Goal: Information Seeking & Learning: Learn about a topic

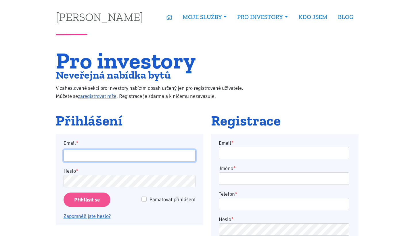
type input "[EMAIL_ADDRESS][DOMAIN_NAME]"
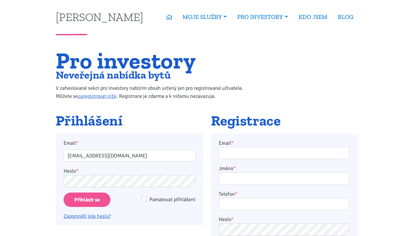
click at [85, 199] on input "Přihlásit se" at bounding box center [87, 199] width 47 height 15
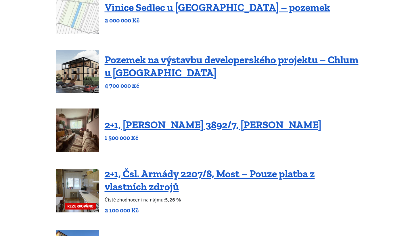
scroll to position [102, 0]
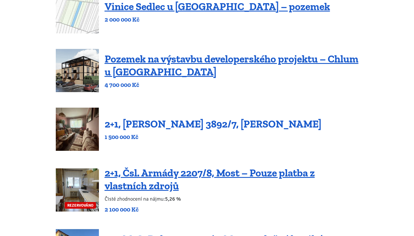
click at [156, 126] on link "2+1, Beethovenova 3892/7, Chomutov" at bounding box center [213, 124] width 217 height 12
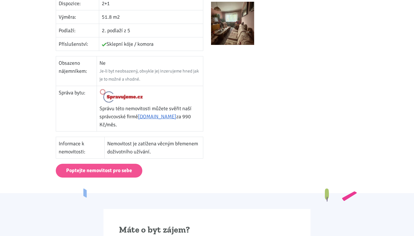
scroll to position [257, 0]
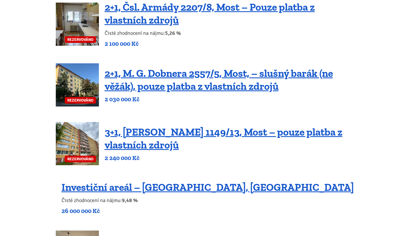
scroll to position [269, 0]
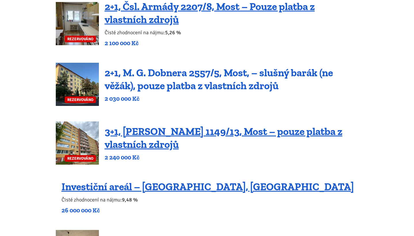
click at [175, 82] on link "2+1, M. G. Dobnera 2557/5, Most, – slušný barák (ne věžák), pouze platba z vlas…" at bounding box center [219, 78] width 228 height 25
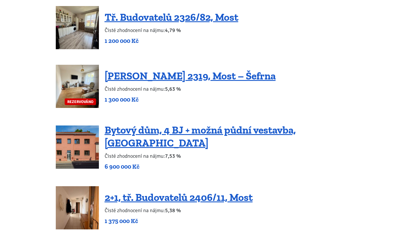
scroll to position [616, 0]
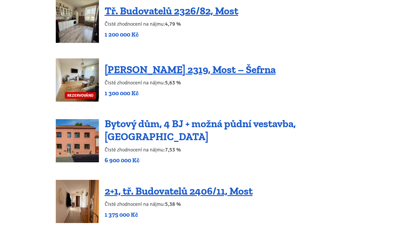
click at [117, 127] on link "Bytový dům, 4 BJ + možná půdní vestavba, [GEOGRAPHIC_DATA]" at bounding box center [200, 129] width 191 height 25
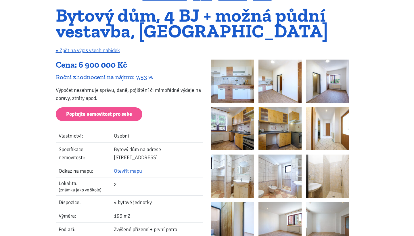
scroll to position [18, 0]
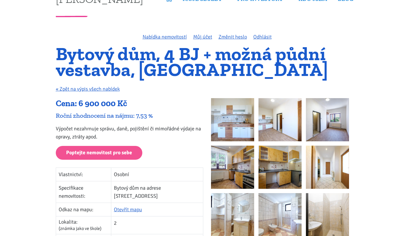
click at [237, 121] on img at bounding box center [232, 119] width 43 height 43
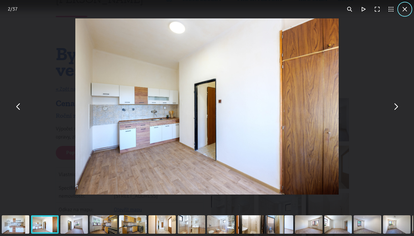
click at [407, 9] on button "You can close this modal content with the ESC key" at bounding box center [405, 9] width 14 height 14
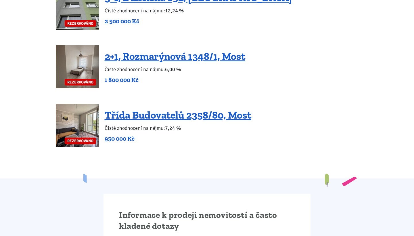
scroll to position [1107, 0]
